Goal: Task Accomplishment & Management: Manage account settings

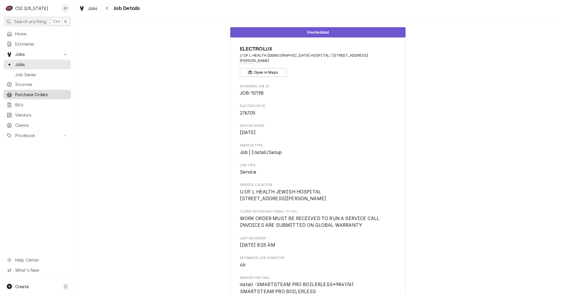
click at [27, 92] on span "Purchase Orders" at bounding box center [41, 94] width 53 height 6
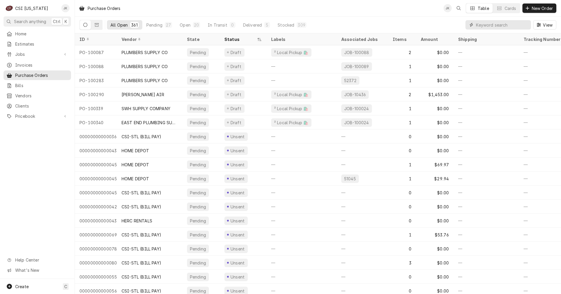
click at [486, 26] on input "Dynamic Content Wrapper" at bounding box center [502, 24] width 52 height 9
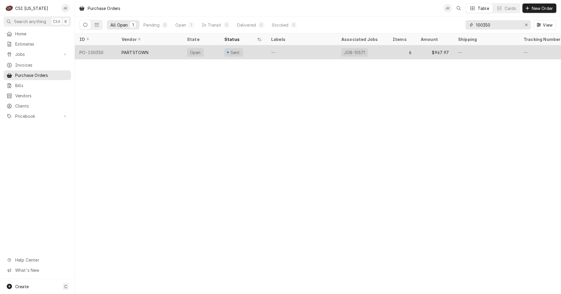
type input "100350"
click at [310, 53] on div "—" at bounding box center [301, 52] width 70 height 14
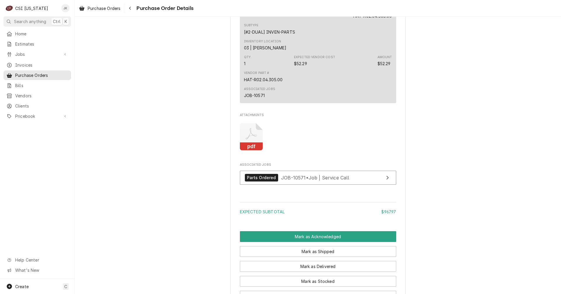
scroll to position [1042, 0]
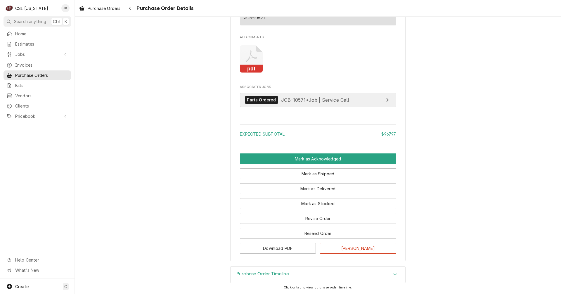
click at [281, 101] on span "JOB-10571 • Job | Service Call" at bounding box center [315, 100] width 68 height 6
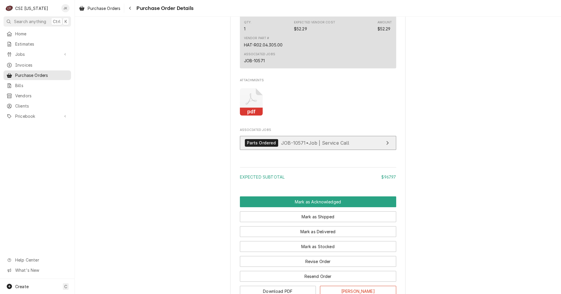
scroll to position [1013, 0]
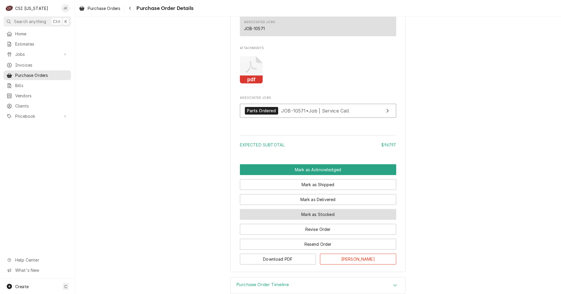
click at [331, 220] on button "Mark as Stocked" at bounding box center [318, 214] width 156 height 11
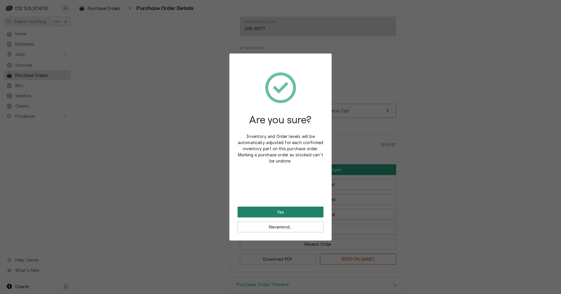
click at [284, 213] on button "Yes" at bounding box center [280, 212] width 86 height 11
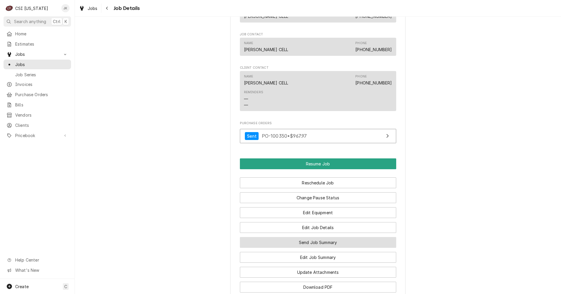
scroll to position [526, 0]
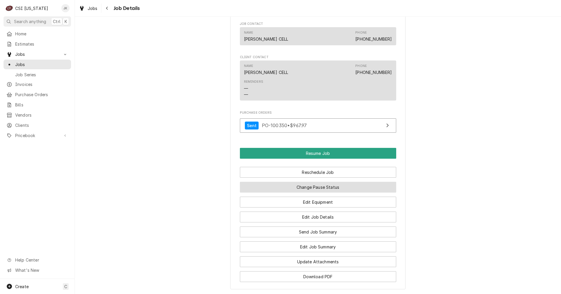
click at [327, 193] on button "Change Pause Status" at bounding box center [318, 187] width 156 height 11
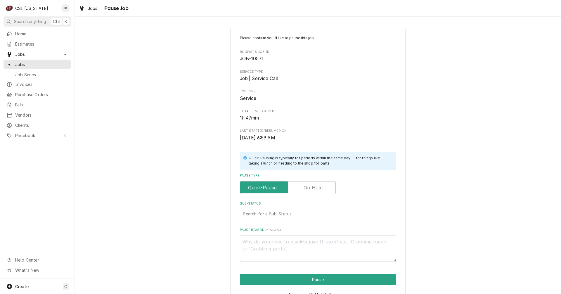
click at [302, 187] on label "Pause Type" at bounding box center [288, 187] width 96 height 13
click at [302, 187] on input "Pause Type" at bounding box center [287, 187] width 91 height 13
checkbox input "true"
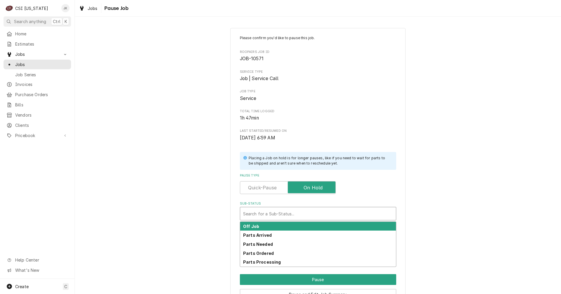
click at [292, 211] on div "Sub-Status" at bounding box center [318, 213] width 150 height 11
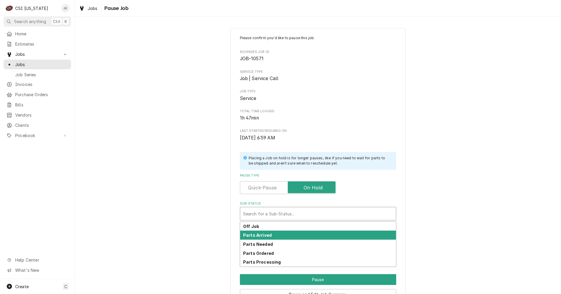
click at [262, 235] on strong "Parts Arrived" at bounding box center [257, 235] width 29 height 5
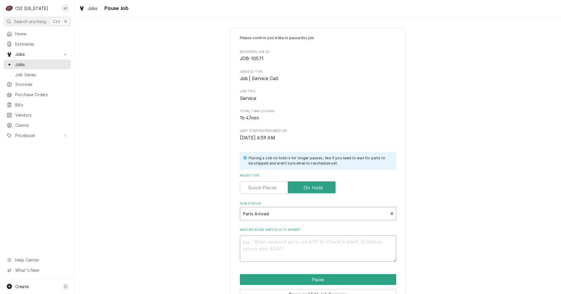
click at [272, 242] on textarea "Who received part(s) & to where?" at bounding box center [318, 248] width 156 height 26
type textarea "x"
type textarea "P"
type textarea "x"
type textarea "Pa"
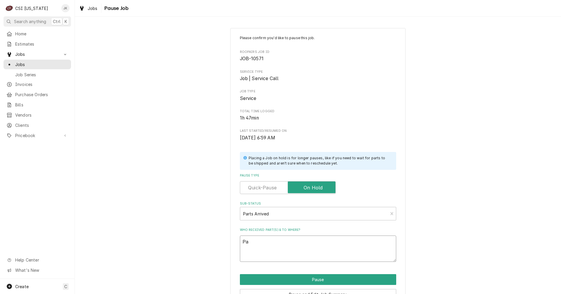
type textarea "x"
type textarea "Par"
type textarea "x"
type textarea "Part"
type textarea "x"
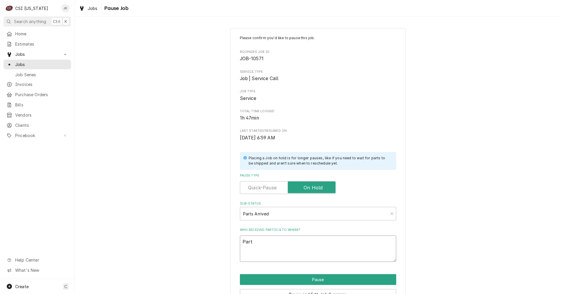
type textarea "Parts"
type textarea "x"
type textarea "Parts"
type textarea "x"
type textarea "Parts a"
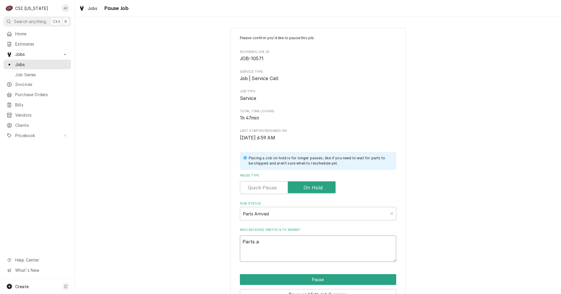
type textarea "x"
type textarea "Parts ar"
type textarea "x"
type textarea "Parts arr"
type textarea "x"
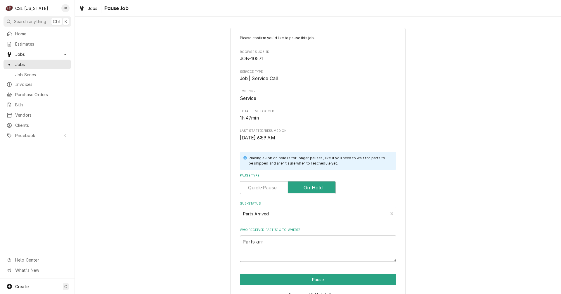
type textarea "Parts arri"
type textarea "x"
type textarea "Parts arriv"
type textarea "x"
type textarea "Parts arrive"
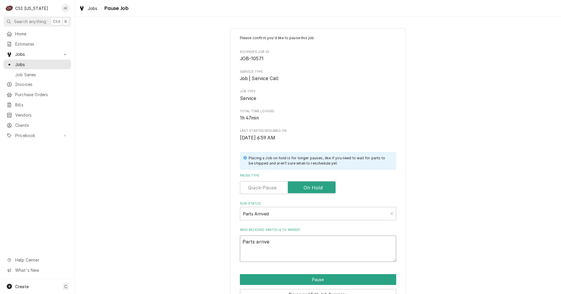
type textarea "x"
type textarea "Parts arrived"
type textarea "x"
type textarea "Parts arrived"
type textarea "x"
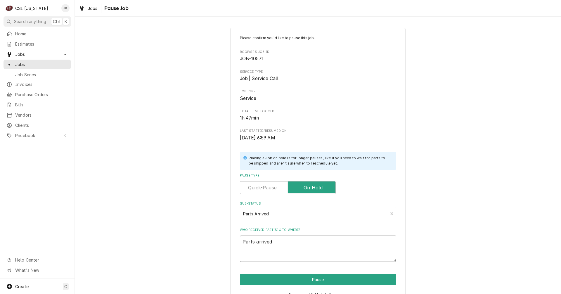
type textarea "Parts arrived 9"
type textarea "x"
type textarea "Parts arrived 9/"
type textarea "x"
type textarea "Parts arrived 9/8"
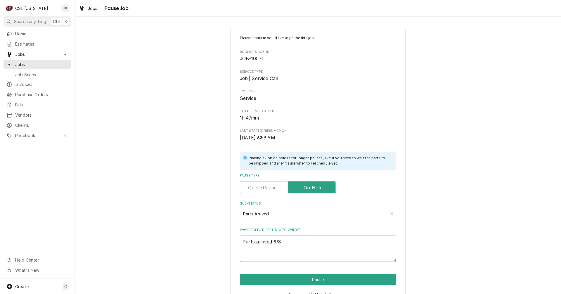
type textarea "x"
type textarea "Parts arrived 9/8,"
type textarea "x"
type textarea "Parts arrived 9/8,"
type textarea "x"
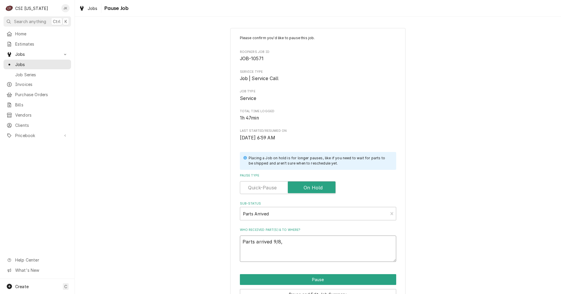
type textarea "Parts arrived 9/8, M"
type textarea "x"
type textarea "Parts arrived 9/8, Ma"
type textarea "x"
type textarea "Parts arrived 9/8, Mat"
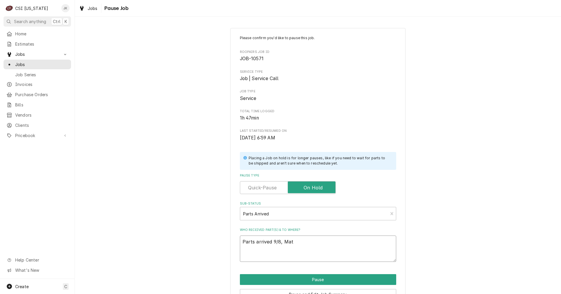
type textarea "x"
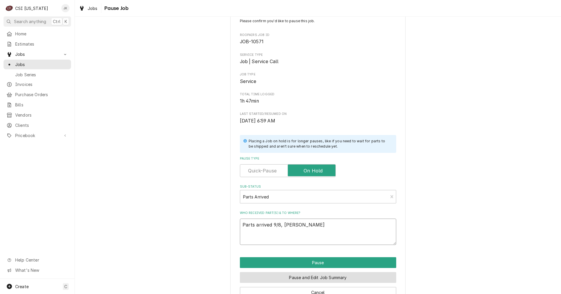
scroll to position [33, 0]
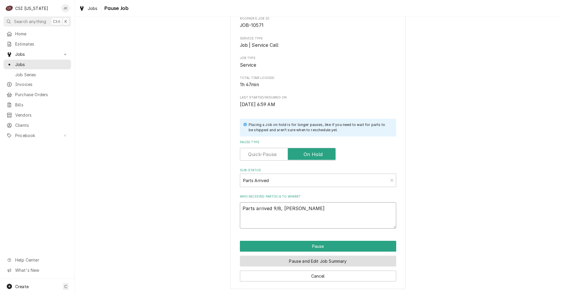
type textarea "Parts arrived 9/8, Matt"
click at [315, 263] on button "Pause and Edit Job Summary" at bounding box center [318, 261] width 156 height 11
type textarea "x"
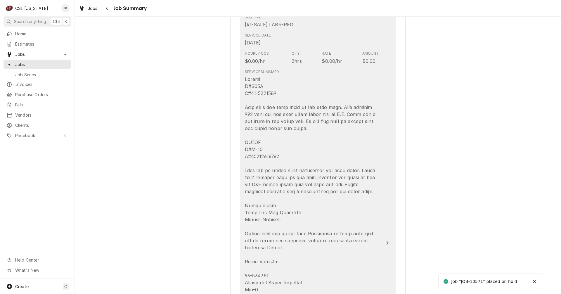
scroll to position [204, 0]
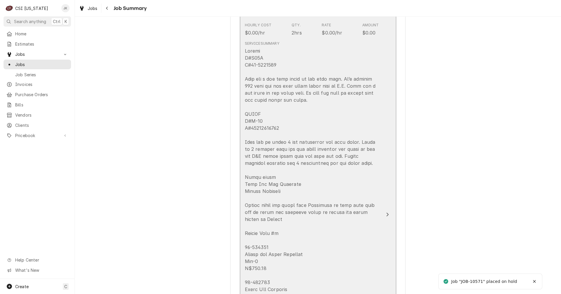
click at [313, 219] on div "Update Line Item" at bounding box center [312, 254] width 134 height 414
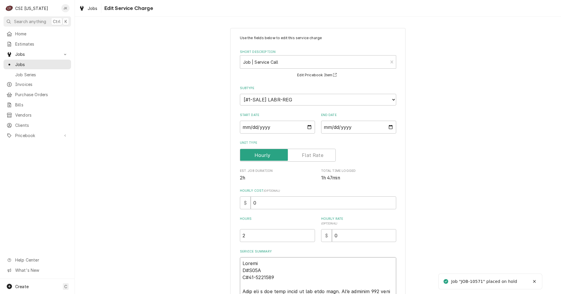
type textarea "x"
type textarea "Hobart M#C64A S#85-1064428 Unit has a bad temp probe on the wash side. It’s rea…"
type textarea "x"
type textarea "Hobart M#C64A S#85-1064428 Unit has a bad temp probe on the wash side. It’s rea…"
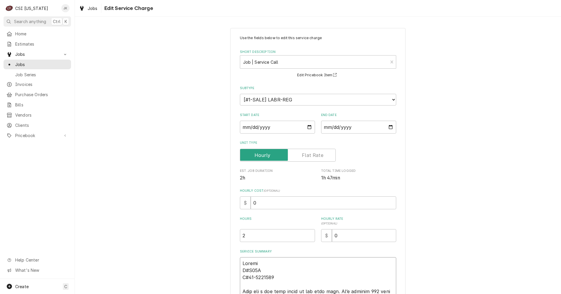
type textarea "x"
type textarea "P Hobart M#C64A S#85-1064428 Unit has a bad temp probe on the wash side. It’s r…"
type textarea "x"
type textarea "Pa Hobart M#C64A S#85-1064428 Unit has a bad temp probe on the wash side. It’s …"
type textarea "x"
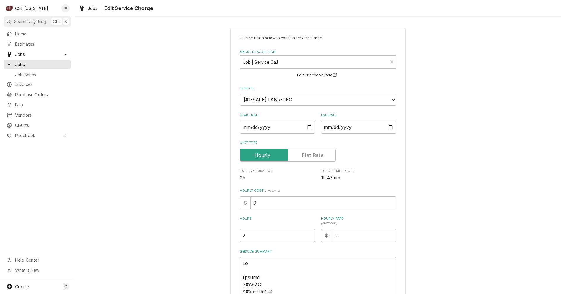
type textarea "Par Hobart M#C64A S#85-1064428 Unit has a bad temp probe on the wash side. It’s…"
type textarea "x"
type textarea "Part Hobart M#C64A S#85-1064428 Unit has a bad temp probe on the wash side. It’…"
type textarea "x"
type textarea "Parts Hobart M#C64A S#85-1064428 Unit has a bad temp probe on the wash side. It…"
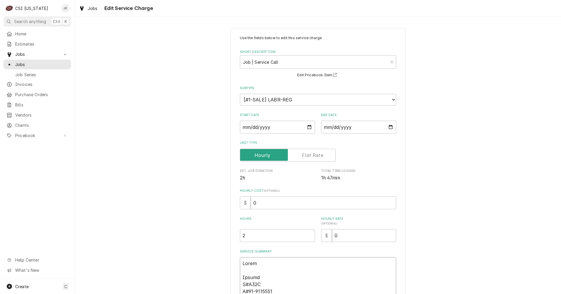
type textarea "x"
type textarea "Parts Hobart M#C64A S#85-1064428 Unit has a bad temp probe on the wash side. It…"
type textarea "x"
type textarea "Parts a Hobart M#C64A S#85-1064428 Unit has a bad temp probe on the wash side. …"
type textarea "x"
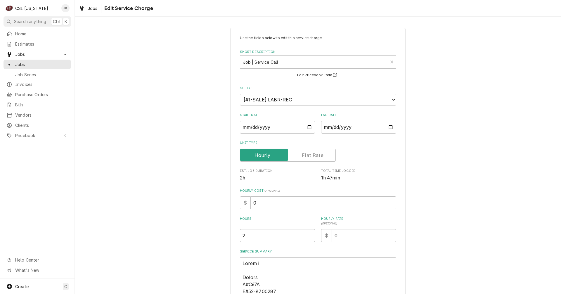
type textarea "Parts ar Hobart M#C64A S#85-1064428 Unit has a bad temp probe on the wash side.…"
type textarea "x"
type textarea "Parts arr Hobart M#C64A S#85-1064428 Unit has a bad temp probe on the wash side…"
type textarea "x"
type textarea "Parts arri Hobart M#C64A S#85-1064428 Unit has a bad temp probe on the wash sid…"
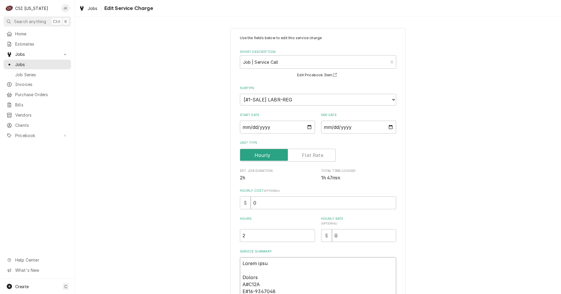
type textarea "x"
type textarea "Parts arriv Hobart M#C64A S#85-1064428 Unit has a bad temp probe on the wash si…"
type textarea "x"
type textarea "Parts arrive Hobart M#C64A S#85-1064428 Unit has a bad temp probe on the wash s…"
type textarea "x"
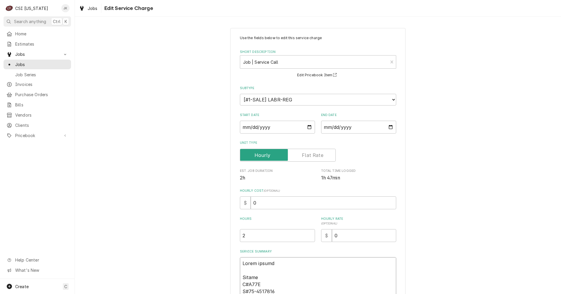
type textarea "Parts arrived Hobart M#C64A S#85-1064428 Unit has a bad temp probe on the wash …"
type textarea "x"
type textarea "Parts arrived Hobart M#C64A S#85-1064428 Unit has a bad temp probe on the wash …"
type textarea "x"
type textarea "Parts arrived 9 Hobart M#C64A S#85-1064428 Unit has a bad temp probe on the was…"
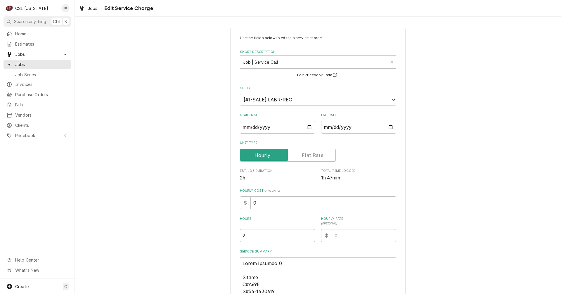
type textarea "x"
type textarea "Parts arrived 9/ Hobart M#C64A S#85-1064428 Unit has a bad temp probe on the wa…"
type textarea "x"
type textarea "Parts arrived 9/8 Hobart M#C64A S#85-1064428 Unit has a bad temp probe on the w…"
type textarea "x"
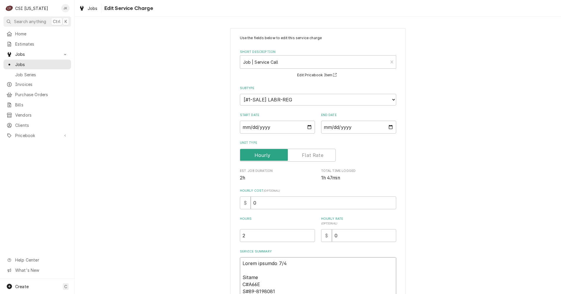
type textarea "Parts arrived 9/8, Hobart M#C64A S#85-1064428 Unit has a bad temp probe on the …"
type textarea "x"
type textarea "Parts arrived 9/8, Hobart M#C64A S#85-1064428 Unit has a bad temp probe on the …"
type textarea "x"
type textarea "Parts arrived 9/8, M Hobart M#C64A S#85-1064428 Unit has a bad temp probe on th…"
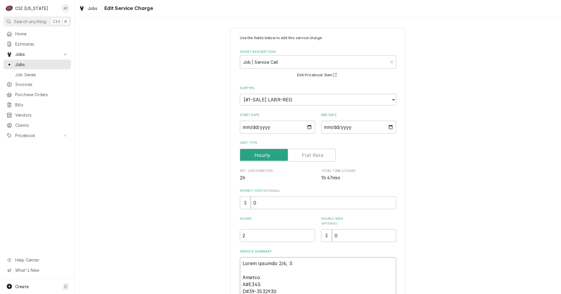
type textarea "x"
type textarea "Parts arrived 9/8, Ma Hobart M#C64A S#85-1064428 Unit has a bad temp probe on t…"
type textarea "x"
type textarea "Parts arrived 9/8, Mat Hobart M#C64A S#85-1064428 Unit has a bad temp probe on …"
type textarea "x"
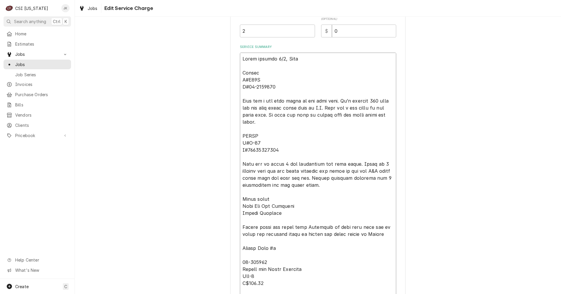
scroll to position [7, 0]
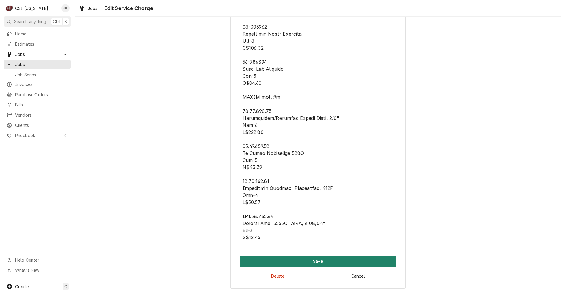
type textarea "Parts arrived 9/8, Matt Hobart M#C64A S#85-1064428 Unit has a bad temp probe on…"
click at [327, 259] on button "Save" at bounding box center [318, 261] width 156 height 11
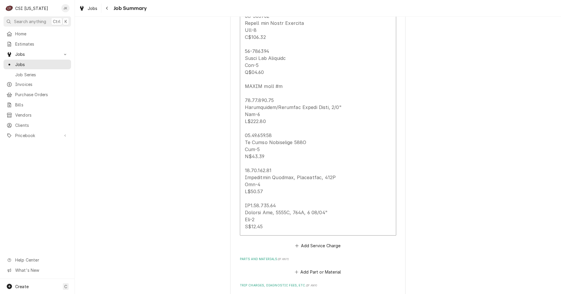
scroll to position [635, 0]
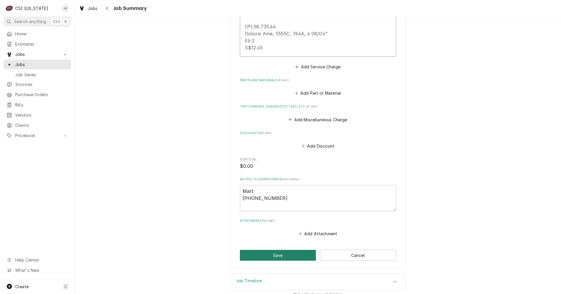
click at [284, 250] on button "Save" at bounding box center [278, 255] width 76 height 11
type textarea "x"
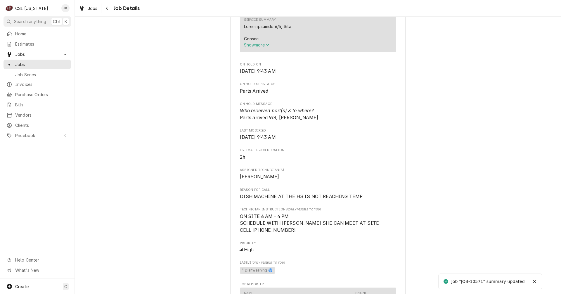
scroll to position [234, 0]
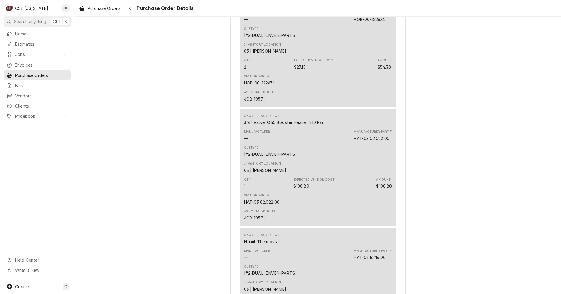
scroll to position [555, 0]
